Goal: Entertainment & Leisure: Consume media (video, audio)

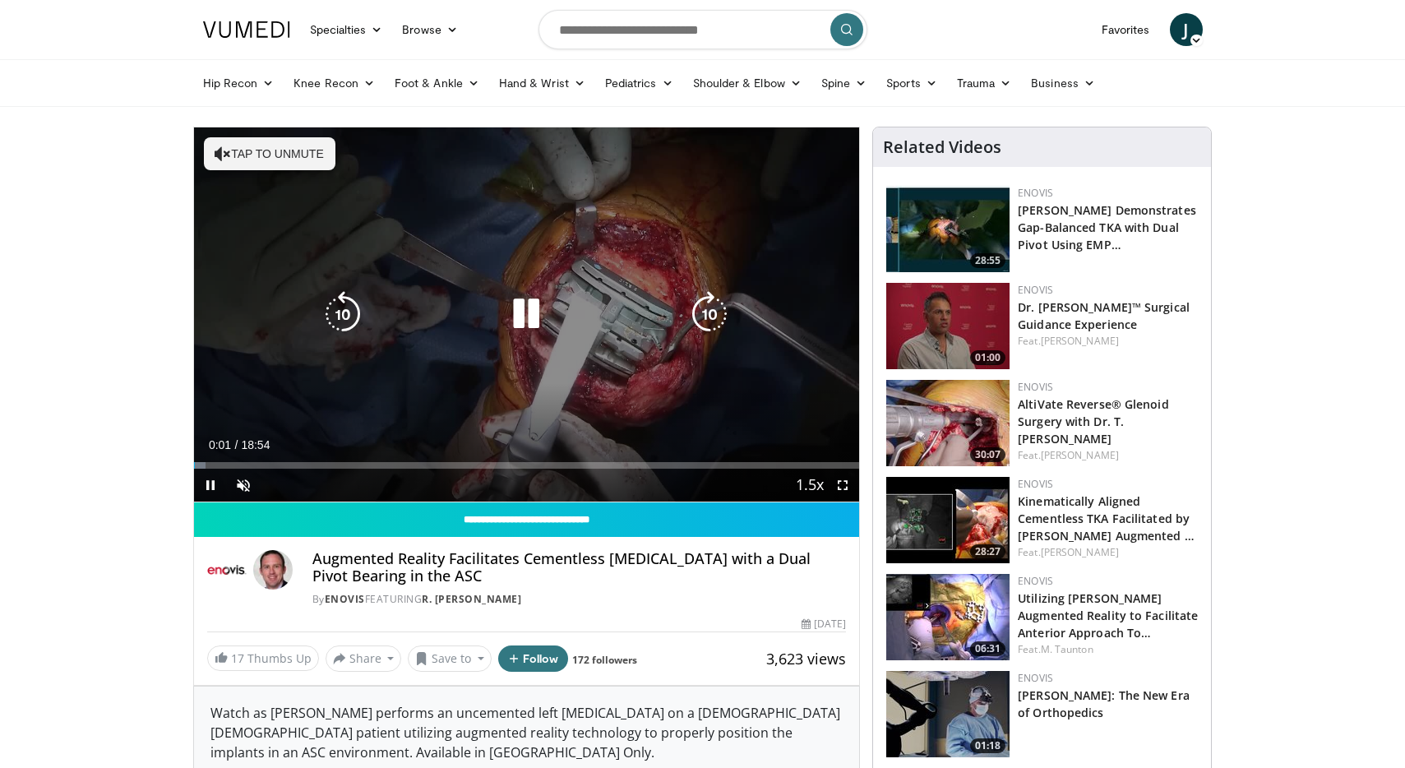
click at [240, 152] on button "Tap to unmute" at bounding box center [270, 153] width 132 height 33
click at [533, 312] on icon "Video Player" at bounding box center [526, 314] width 46 height 46
click at [525, 314] on icon "Video Player" at bounding box center [526, 314] width 46 height 46
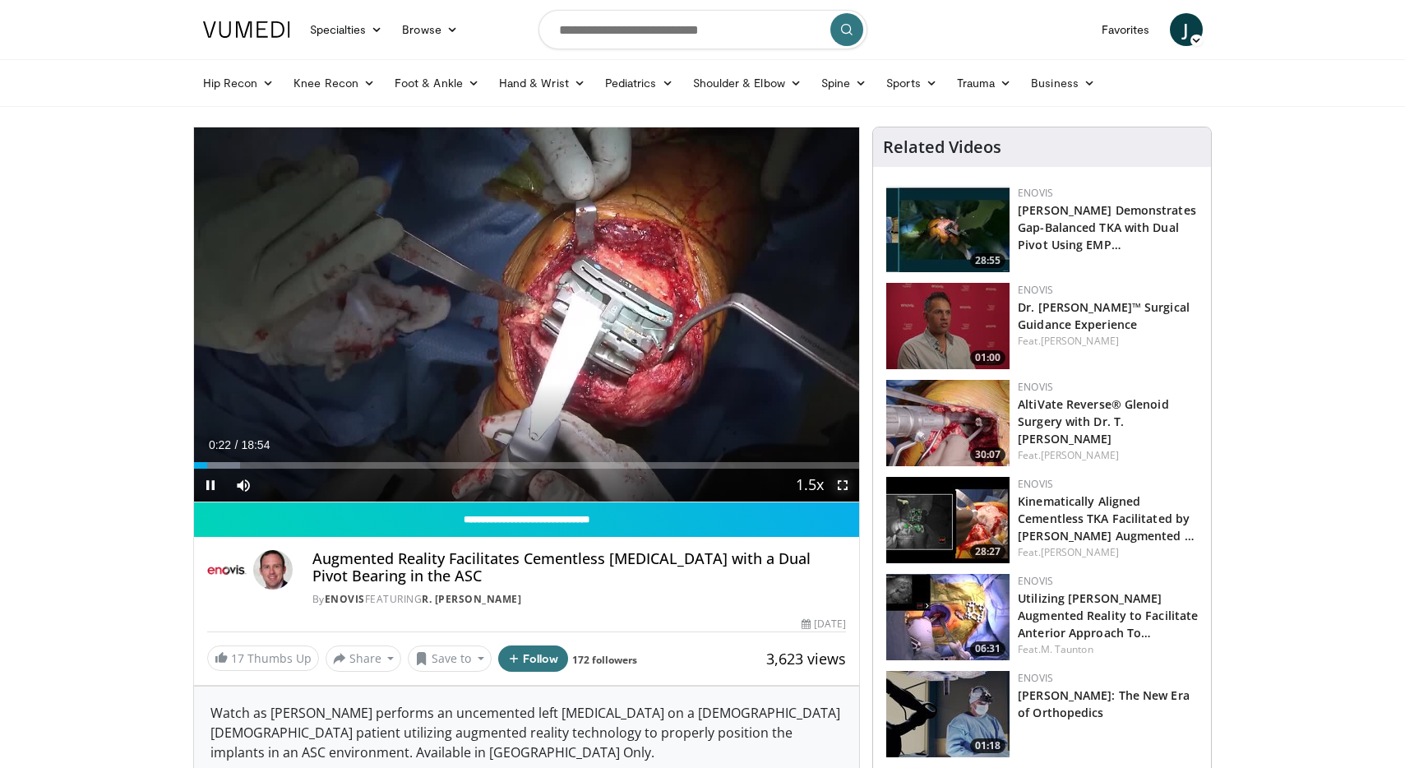
click at [841, 487] on span "Video Player" at bounding box center [842, 484] width 33 height 33
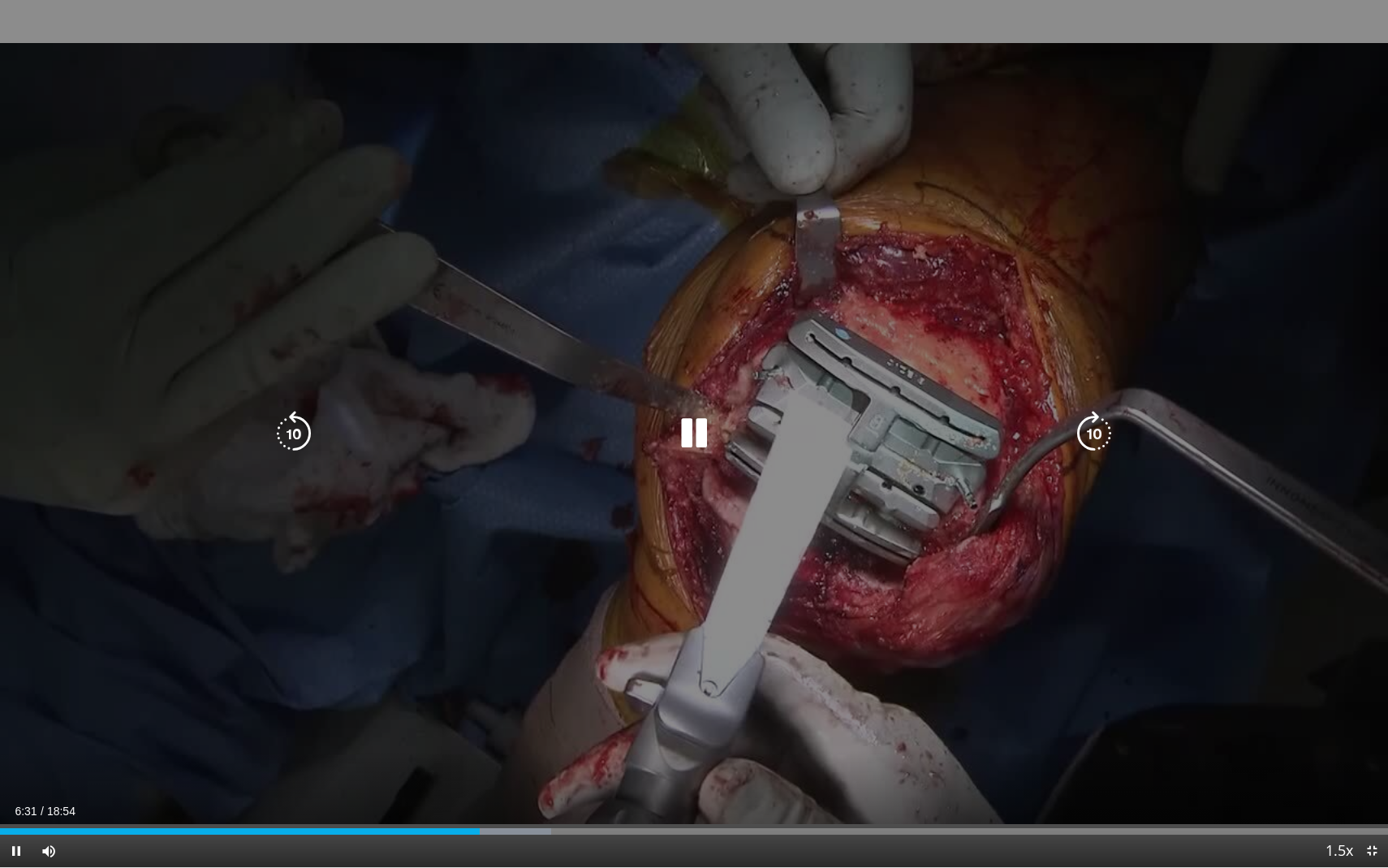
click at [297, 427] on icon "Video Player" at bounding box center [294, 434] width 45 height 45
click at [298, 430] on icon "Video Player" at bounding box center [294, 434] width 45 height 45
click at [294, 428] on icon "Video Player" at bounding box center [294, 434] width 45 height 45
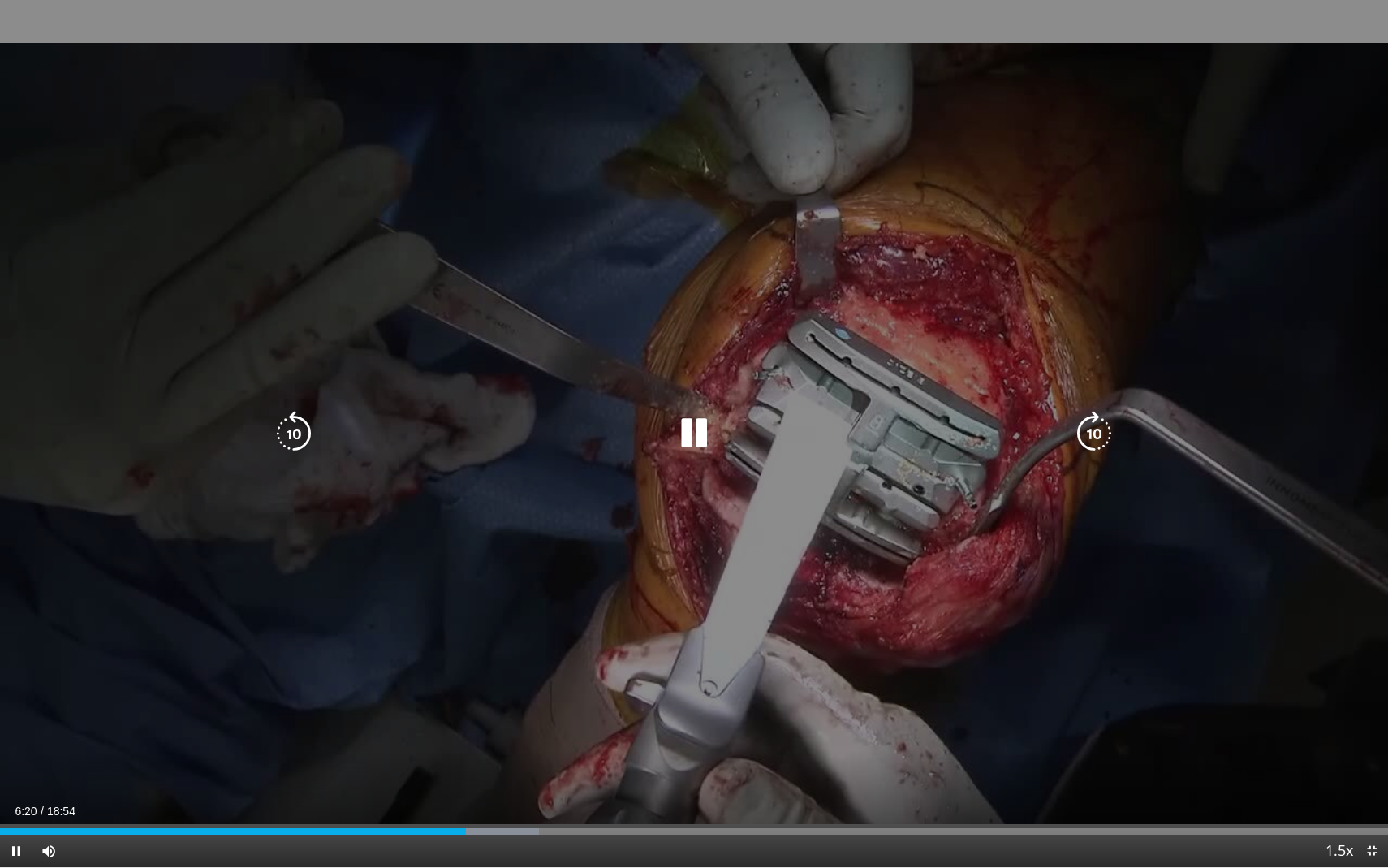
click at [298, 429] on icon "Video Player" at bounding box center [294, 434] width 45 height 45
click at [1093, 430] on icon "Video Player" at bounding box center [1095, 434] width 45 height 45
click at [282, 428] on icon "Video Player" at bounding box center [294, 434] width 45 height 45
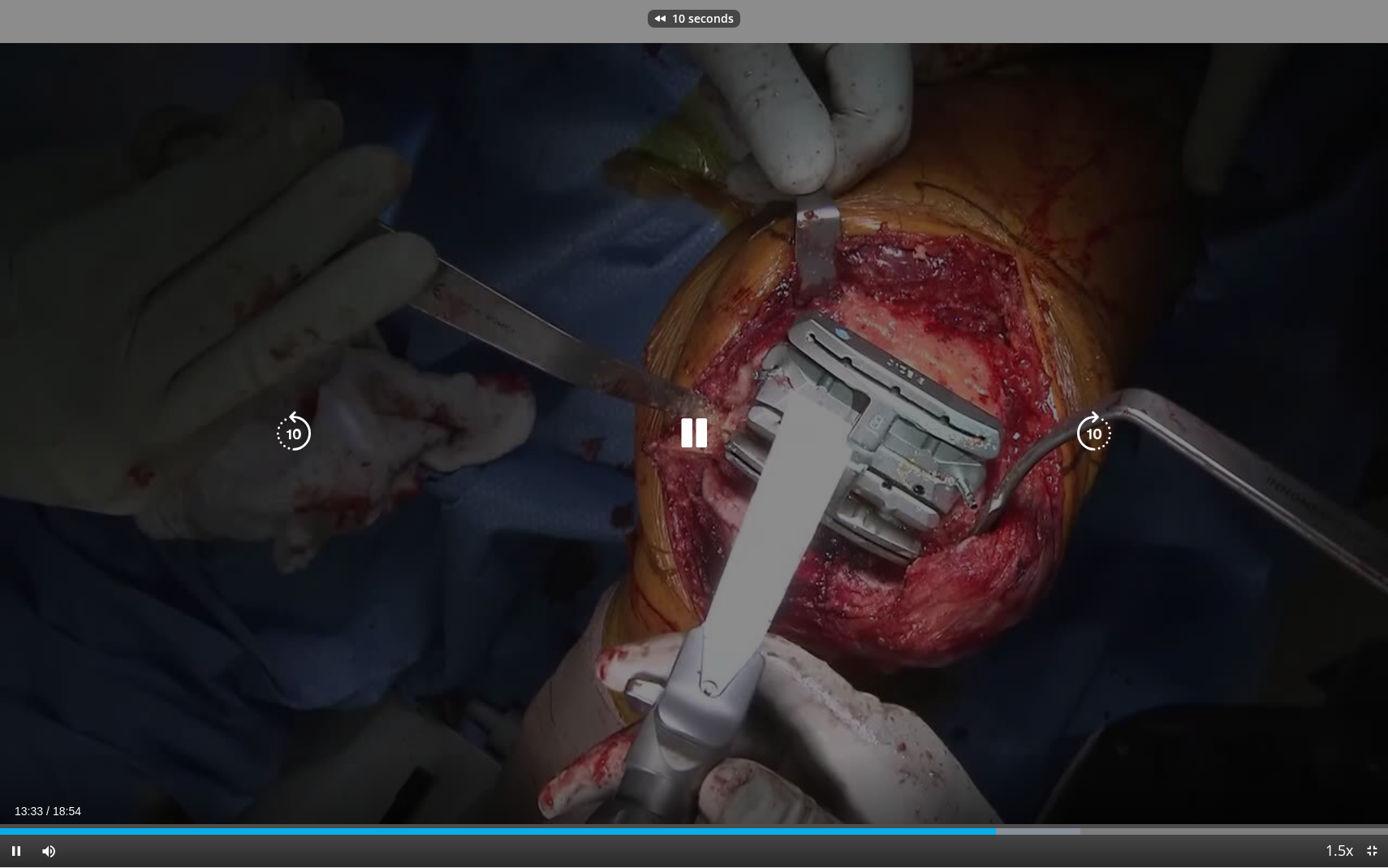
click at [289, 427] on icon "Video Player" at bounding box center [294, 434] width 45 height 45
click at [1097, 426] on icon "Video Player" at bounding box center [1095, 434] width 45 height 45
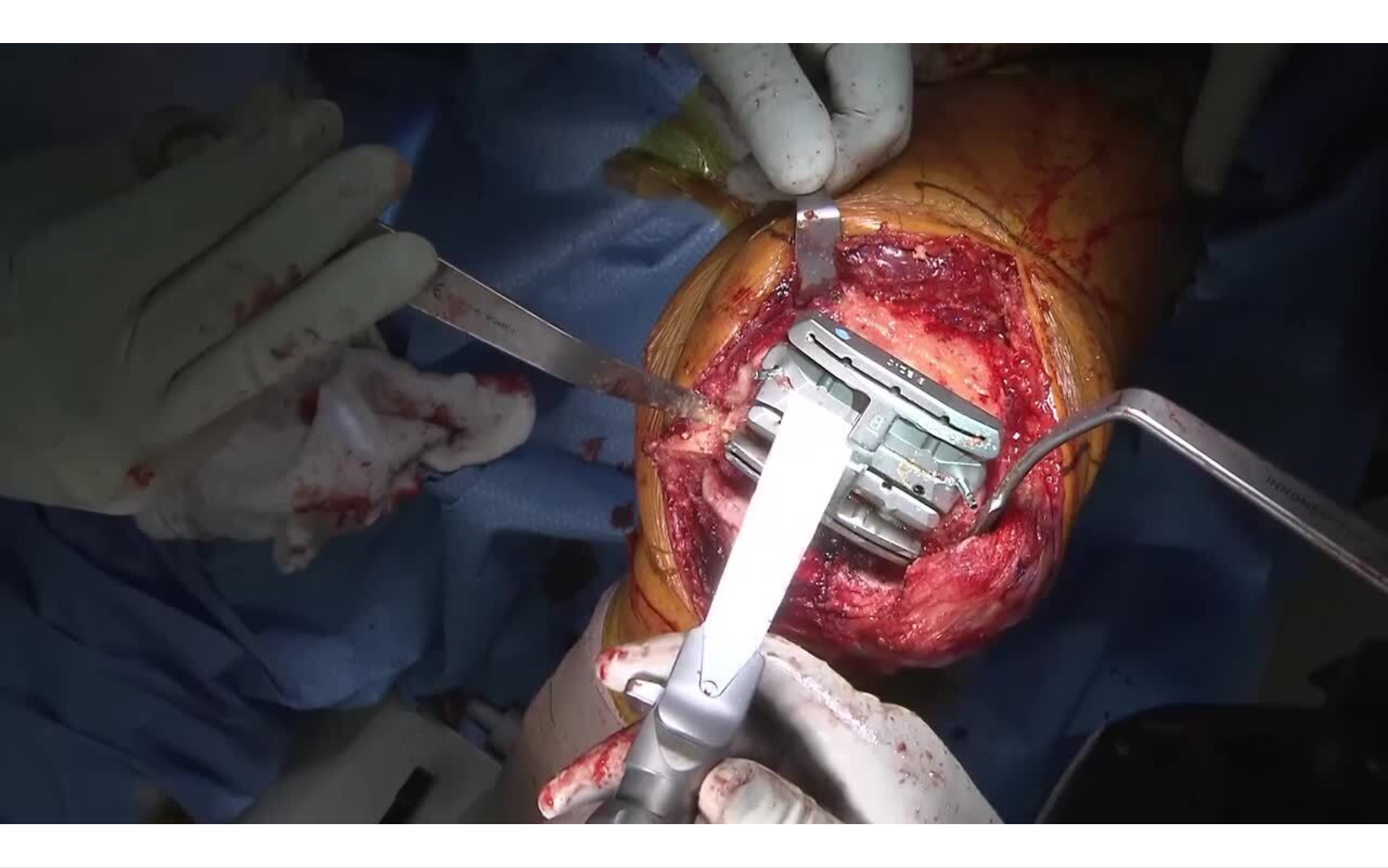
click at [1097, 426] on div "10 seconds Tap to unmute" at bounding box center [694, 434] width 1388 height 867
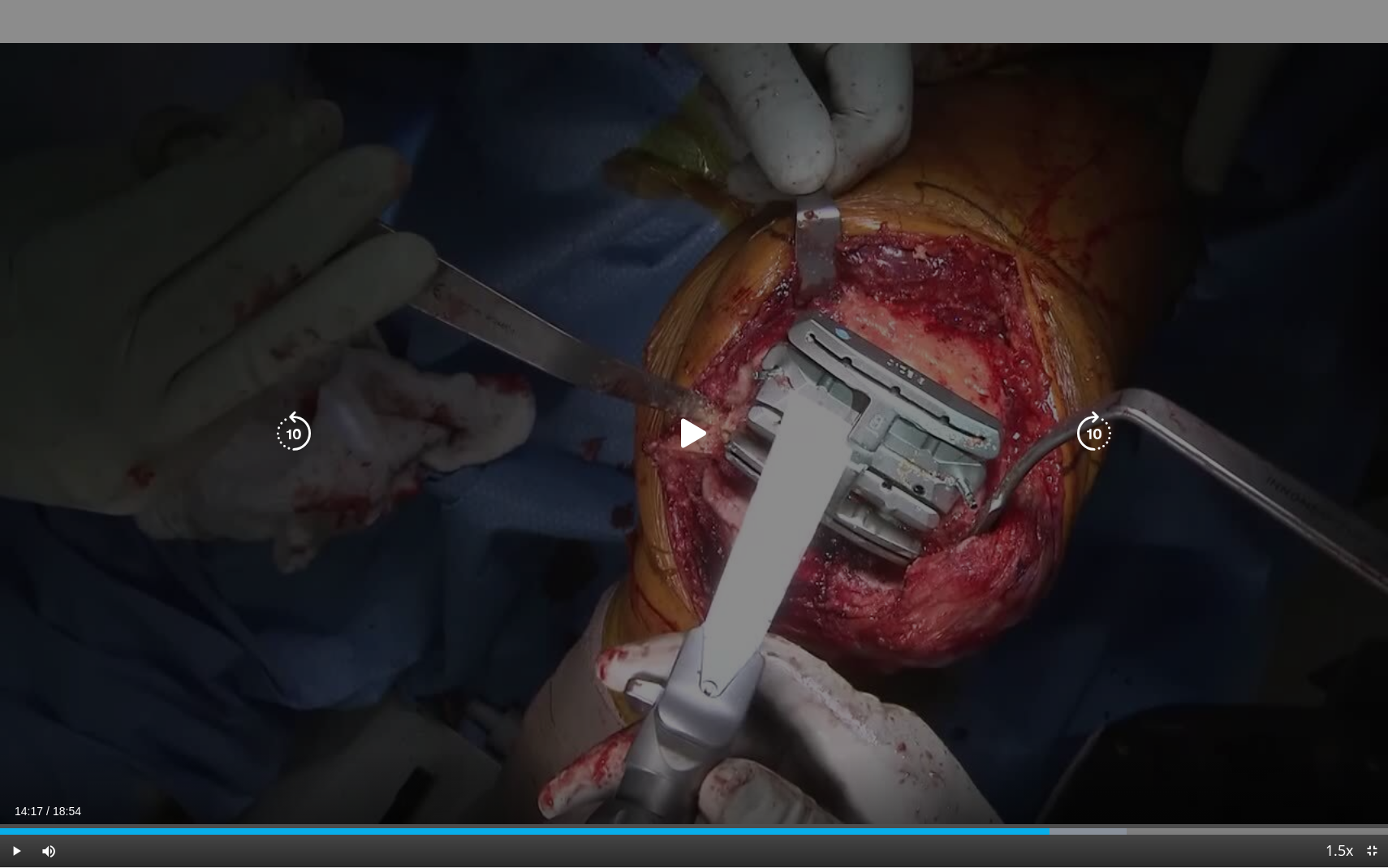
click at [1095, 429] on icon "Video Player" at bounding box center [1095, 434] width 45 height 45
click at [690, 430] on icon "Video Player" at bounding box center [694, 434] width 45 height 45
click at [1093, 438] on icon "Video Player" at bounding box center [1095, 434] width 45 height 45
click at [1097, 430] on icon "Video Player" at bounding box center [1095, 434] width 45 height 45
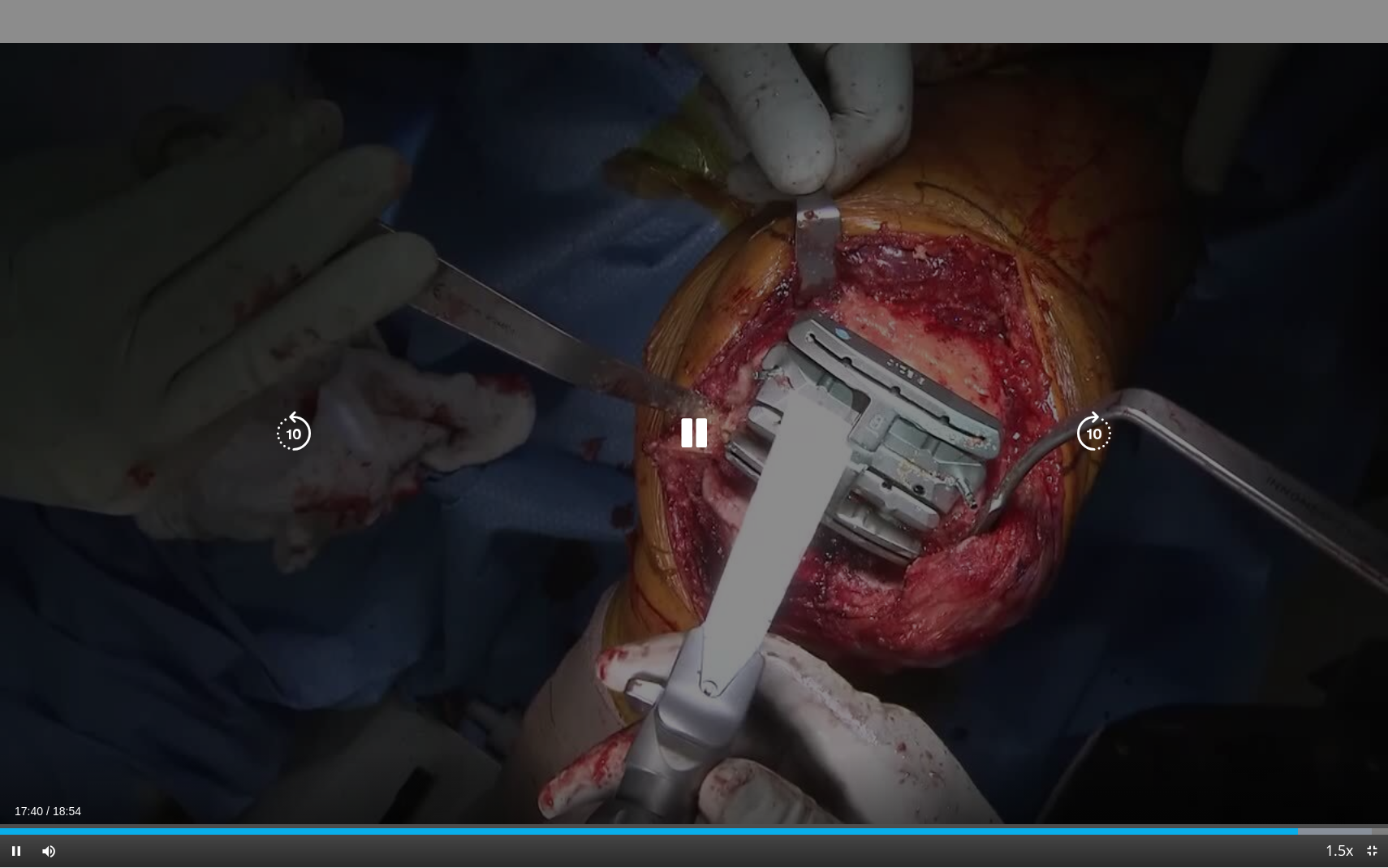
click at [1090, 423] on icon "Video Player" at bounding box center [1095, 434] width 45 height 45
click at [291, 426] on icon "Video Player" at bounding box center [294, 434] width 45 height 45
